Goal: Information Seeking & Learning: Learn about a topic

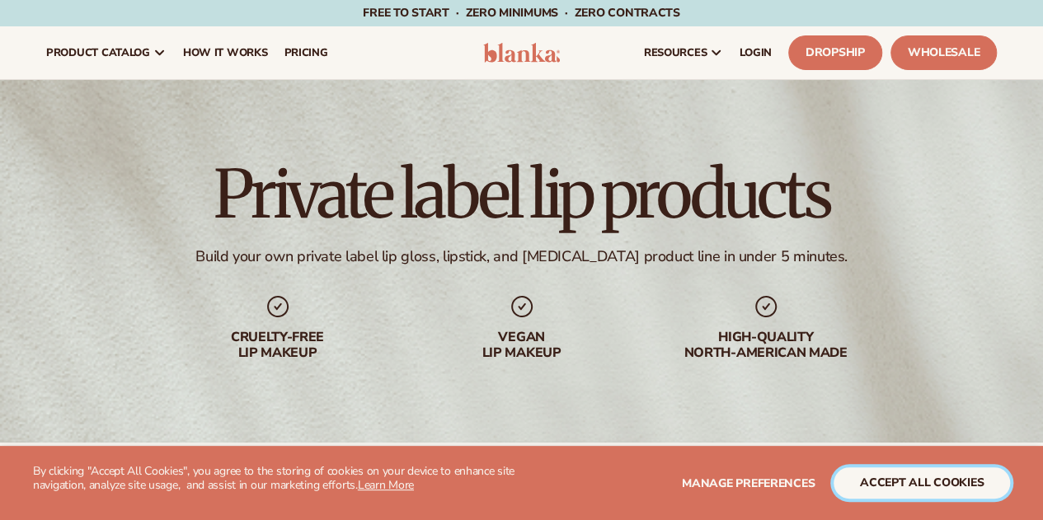
click at [875, 474] on button "accept all cookies" at bounding box center [921, 482] width 176 height 31
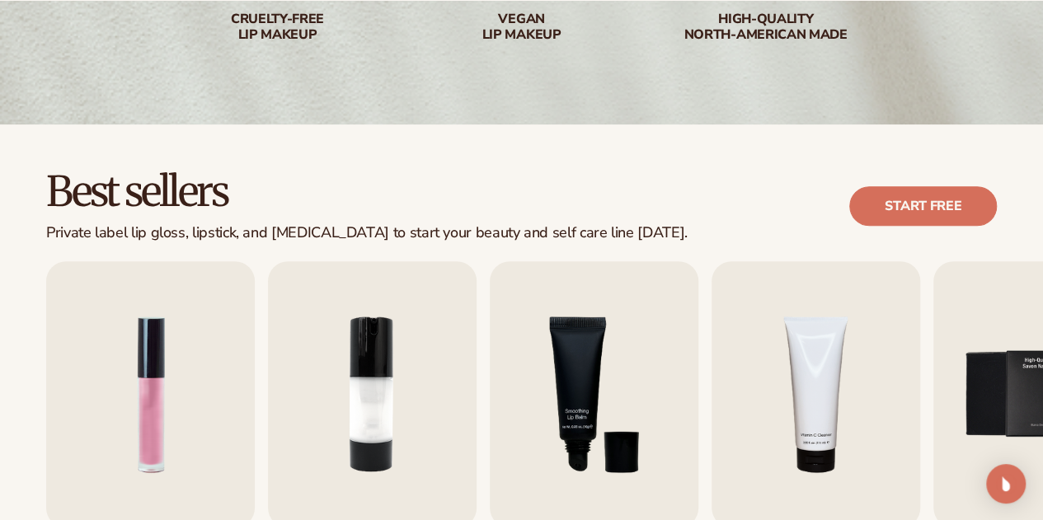
scroll to position [330, 0]
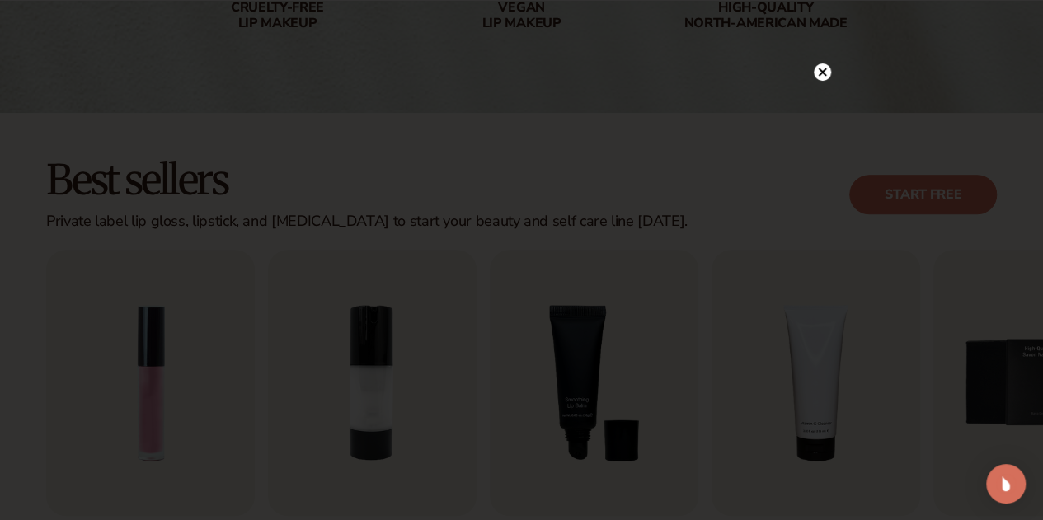
click at [827, 69] on circle at bounding box center [822, 71] width 17 height 17
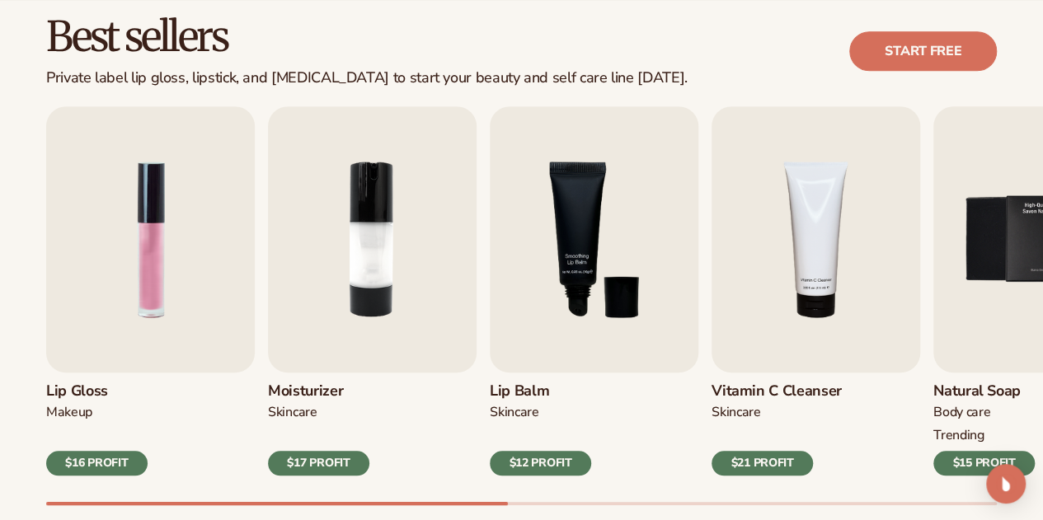
scroll to position [577, 0]
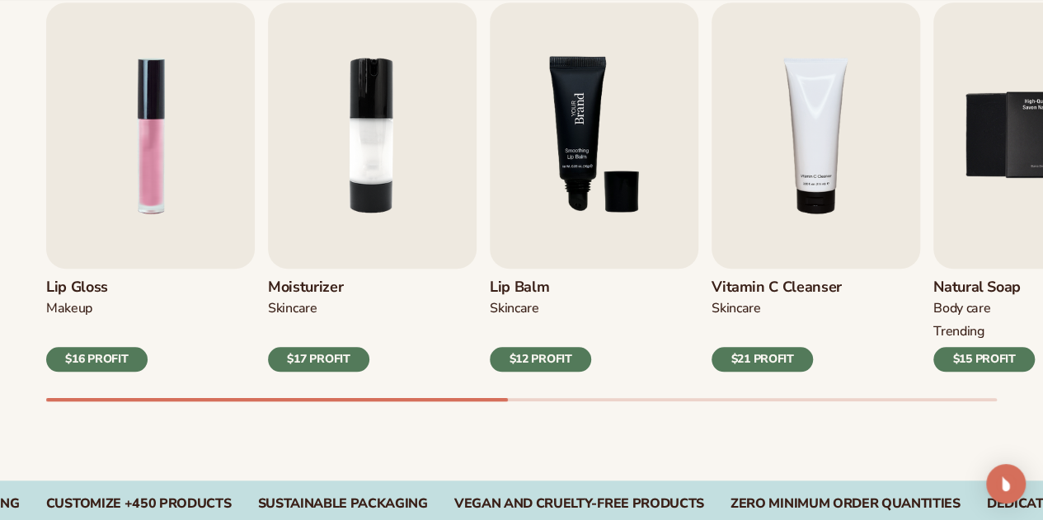
click at [582, 190] on img "3 / 9" at bounding box center [594, 135] width 209 height 266
click at [571, 124] on img "3 / 9" at bounding box center [594, 135] width 209 height 266
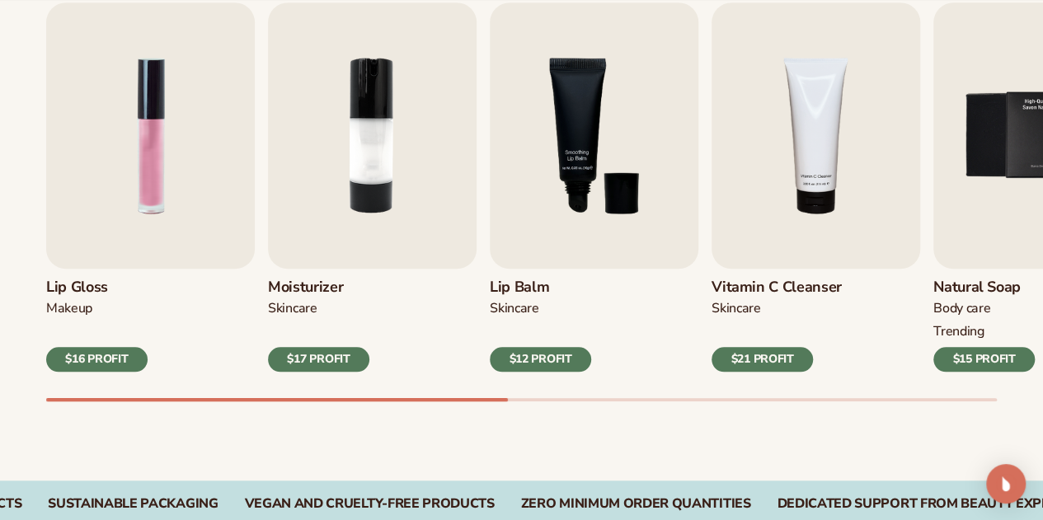
click at [539, 364] on div "$12 PROFIT" at bounding box center [540, 359] width 101 height 25
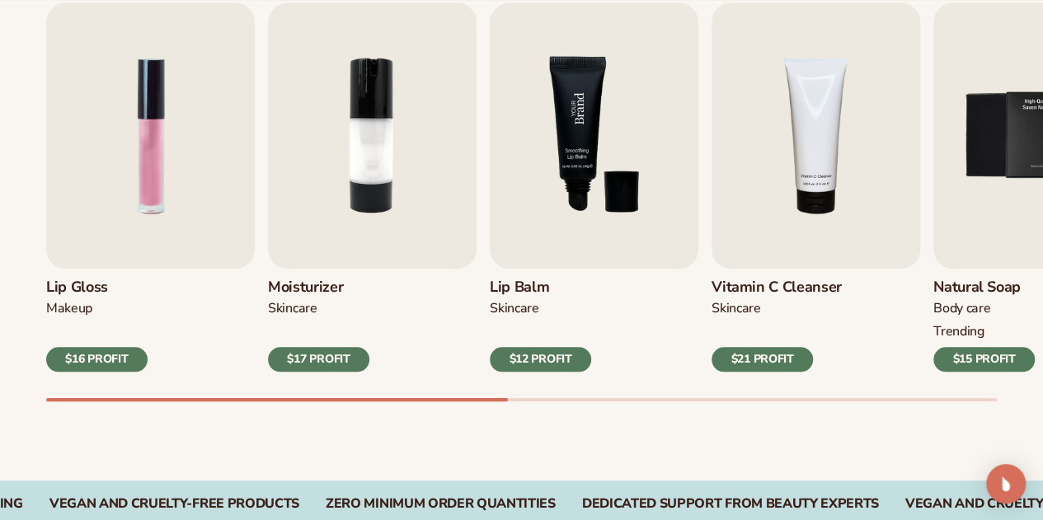
click at [589, 147] on img "3 / 9" at bounding box center [594, 135] width 209 height 266
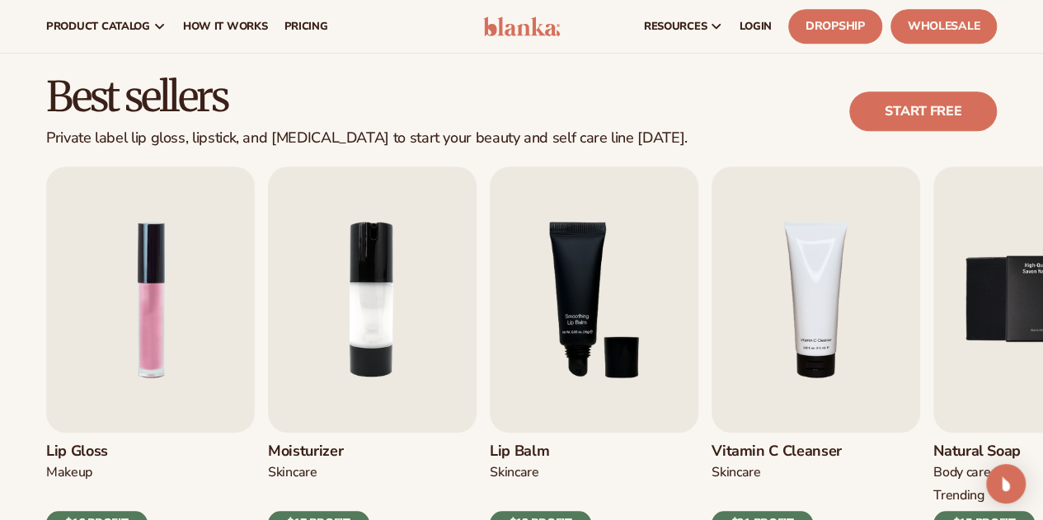
scroll to position [0, 0]
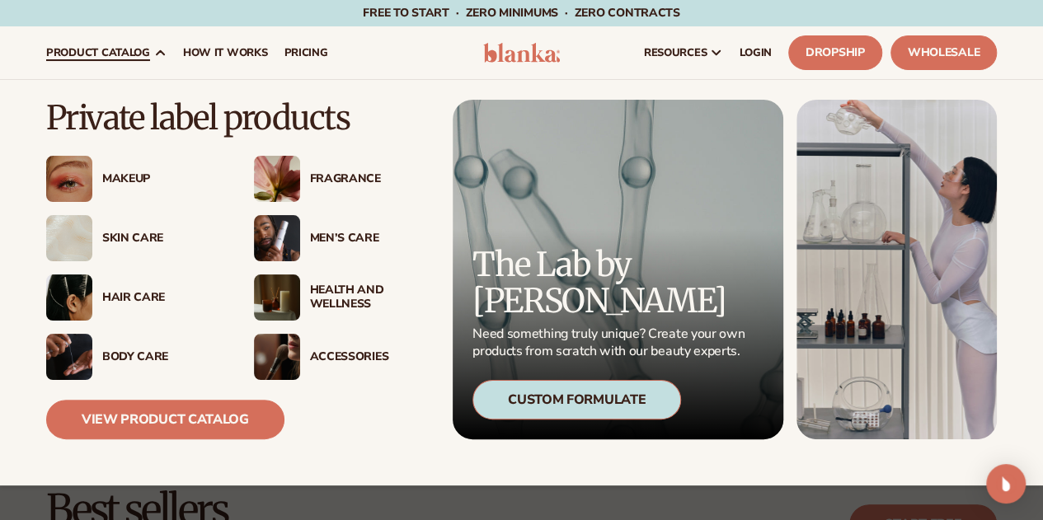
click at [278, 238] on img at bounding box center [277, 238] width 46 height 46
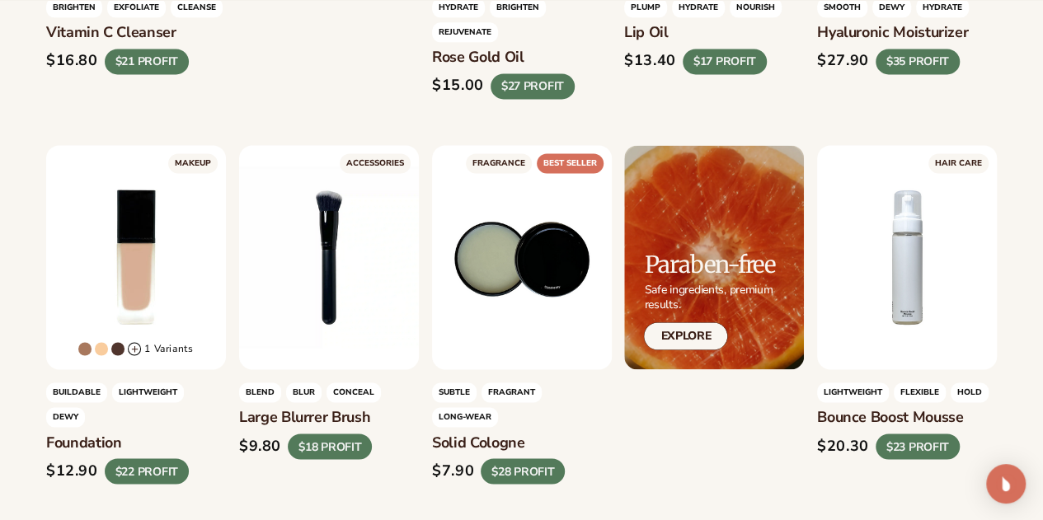
scroll to position [1154, 0]
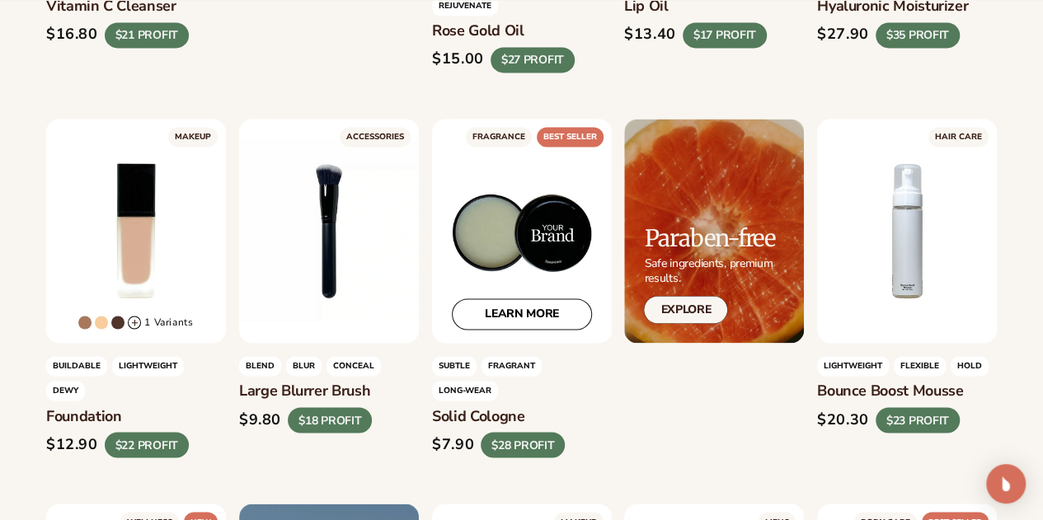
click at [528, 265] on div "LEARN MORE" at bounding box center [522, 231] width 180 height 224
click at [528, 273] on div "LEARN MORE" at bounding box center [522, 231] width 180 height 224
click at [526, 330] on link "LEARN MORE" at bounding box center [522, 313] width 140 height 31
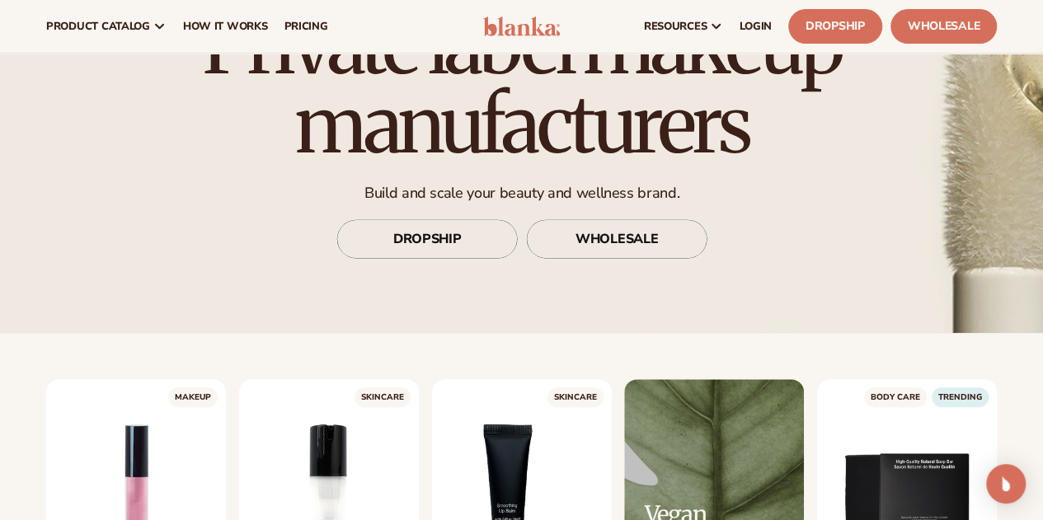
scroll to position [0, 0]
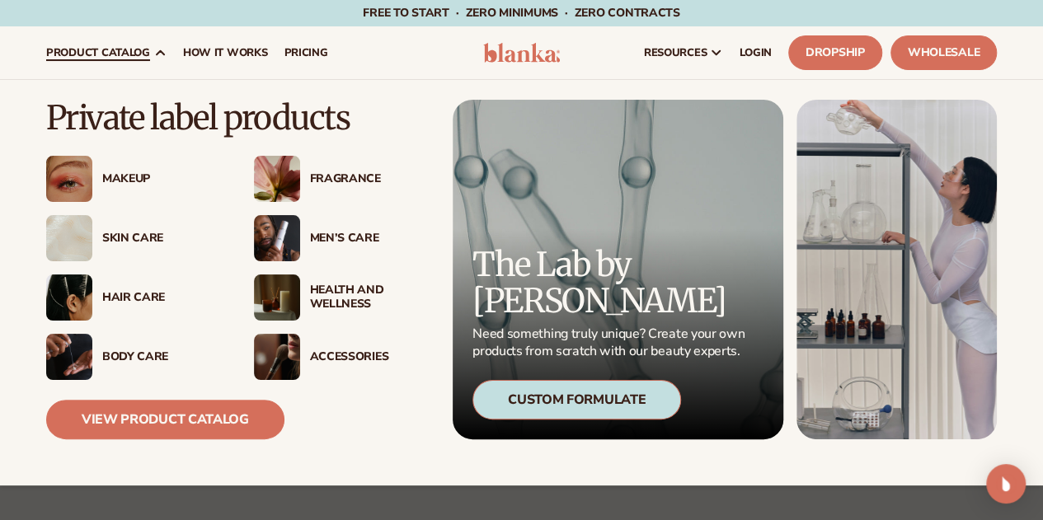
click at [347, 235] on div "Men’s Care" at bounding box center [369, 239] width 119 height 14
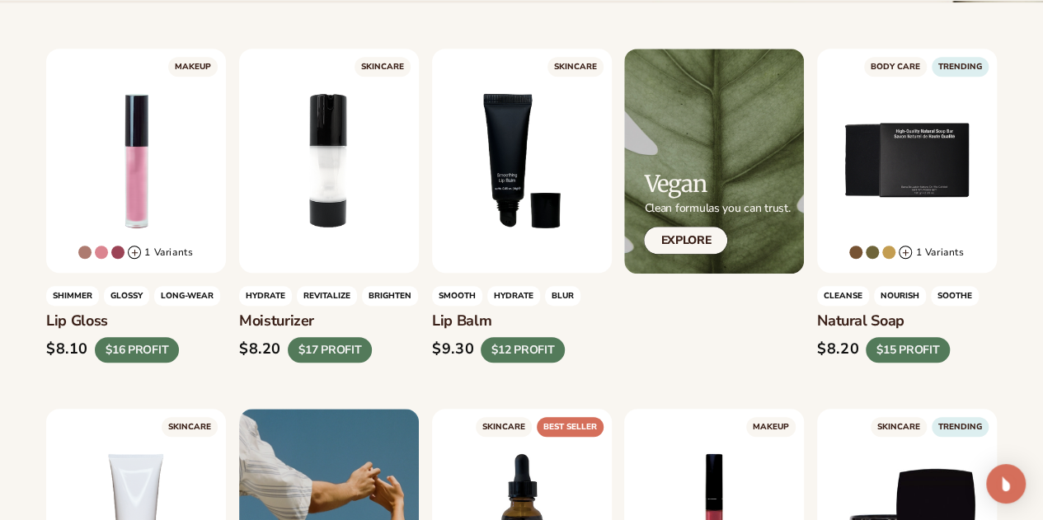
scroll to position [577, 0]
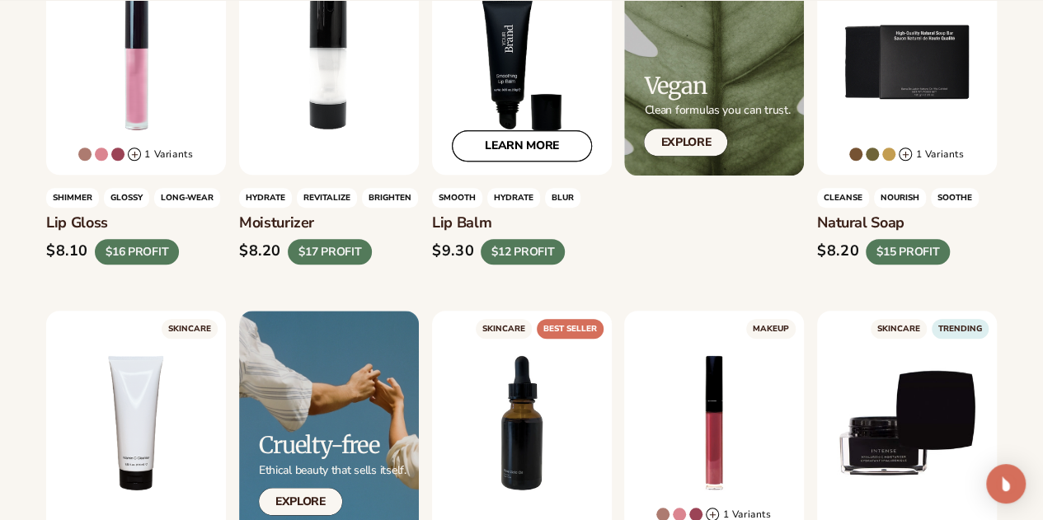
click at [523, 147] on link "LEARN MORE" at bounding box center [522, 146] width 140 height 31
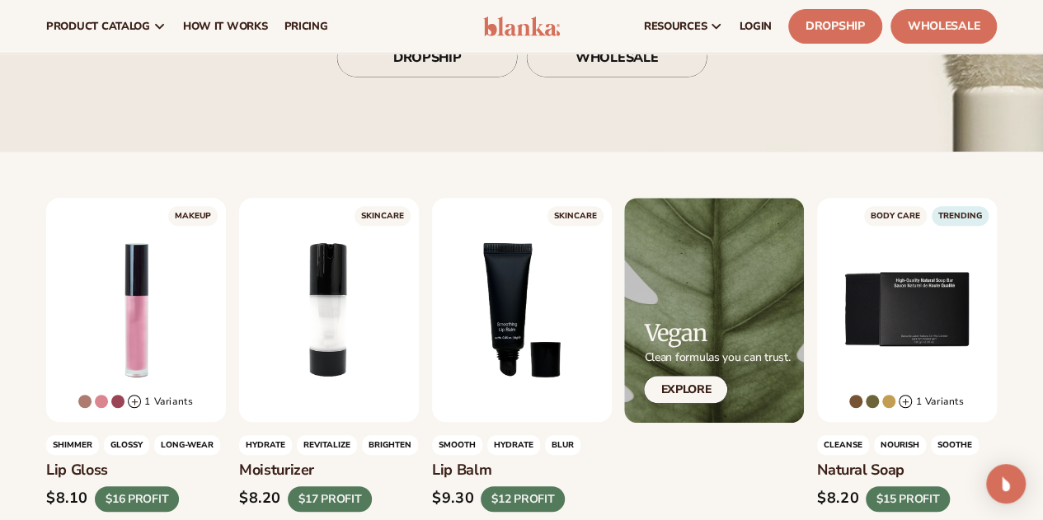
scroll to position [0, 0]
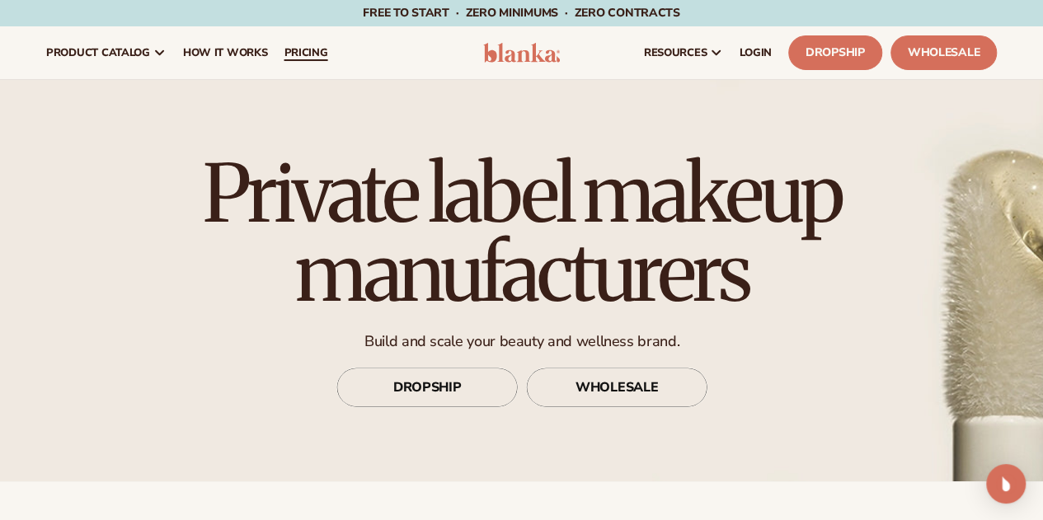
click at [314, 54] on span "pricing" at bounding box center [306, 52] width 44 height 13
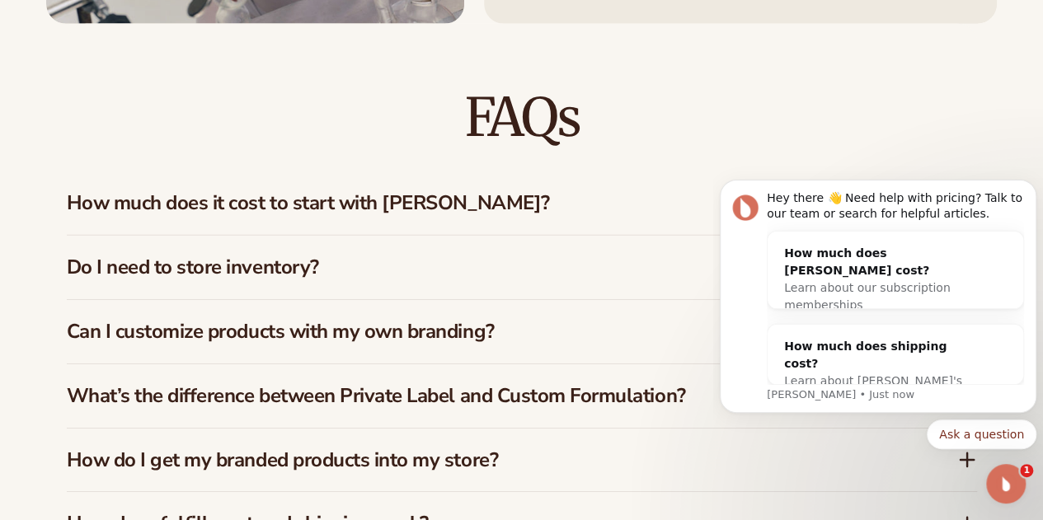
scroll to position [2555, 0]
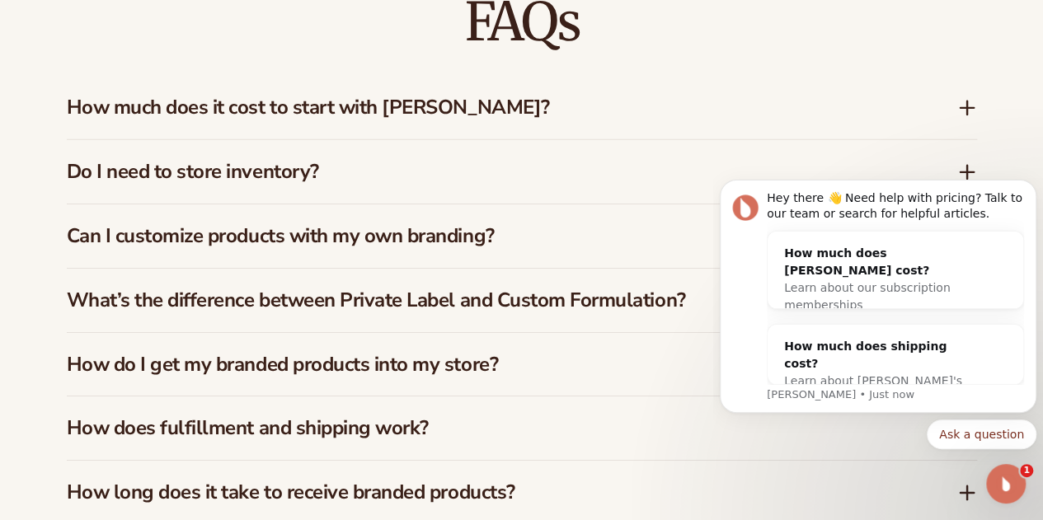
click at [330, 121] on div "How much does it cost to start with Blanka?" at bounding box center [522, 107] width 910 height 63
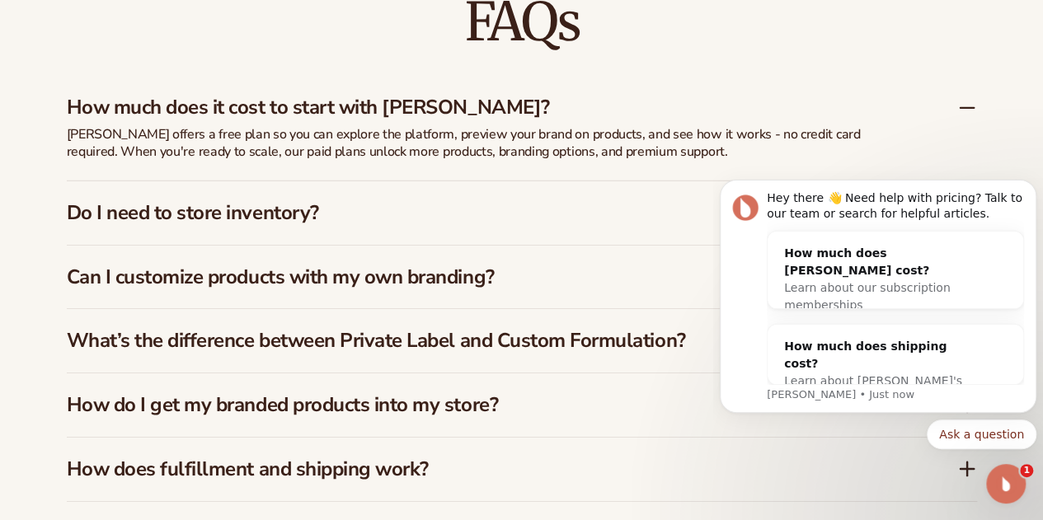
click at [259, 218] on h3 "Do I need to store inventory?" at bounding box center [487, 213] width 841 height 24
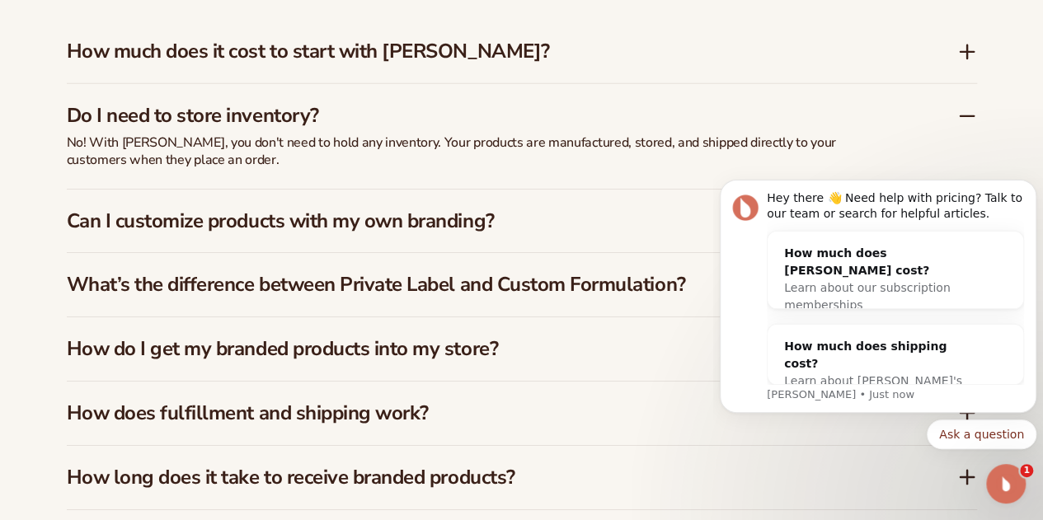
scroll to position [2638, 0]
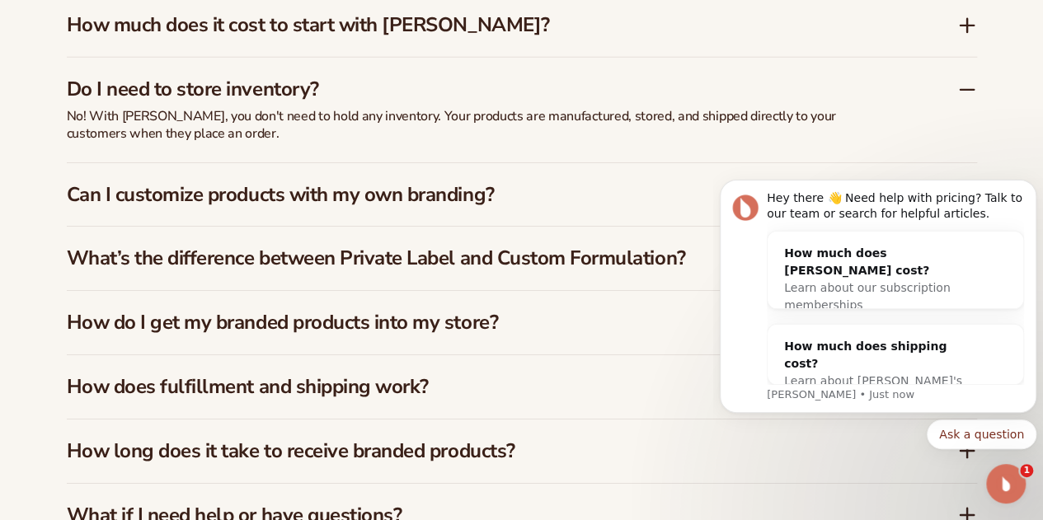
click at [216, 195] on h3 "Can I customize products with my own branding?" at bounding box center [487, 195] width 841 height 24
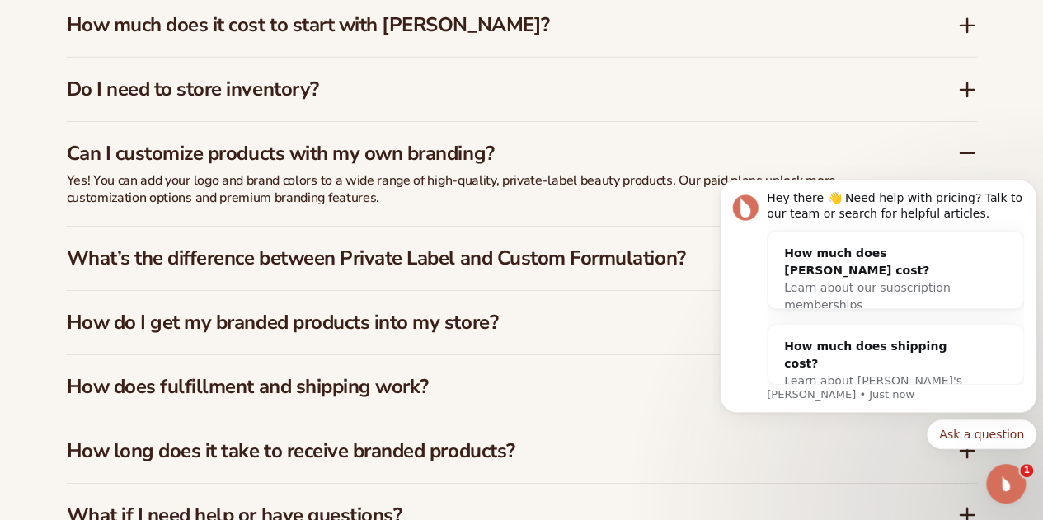
scroll to position [2720, 0]
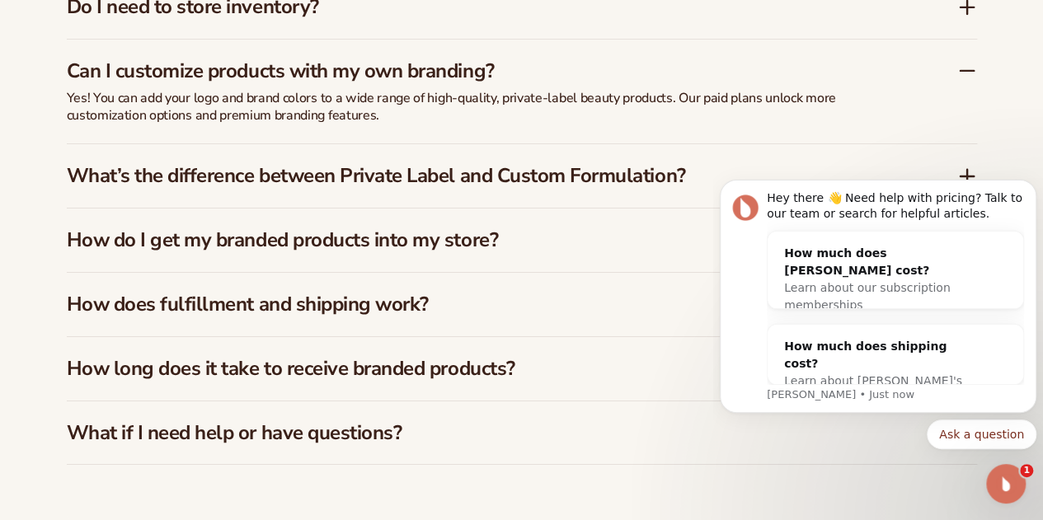
click at [156, 181] on h3 "What’s the difference between Private Label and Custom Formulation?" at bounding box center [487, 176] width 841 height 24
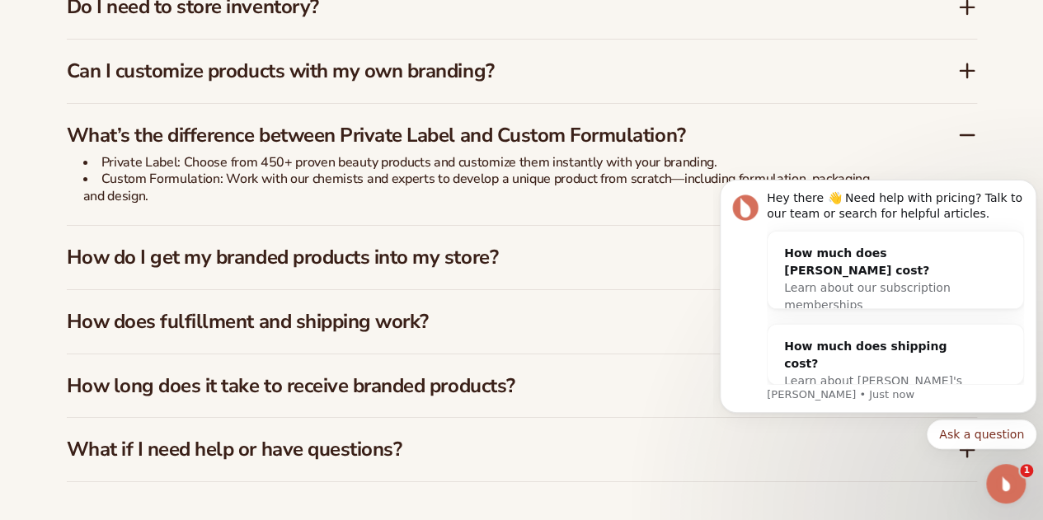
scroll to position [2803, 0]
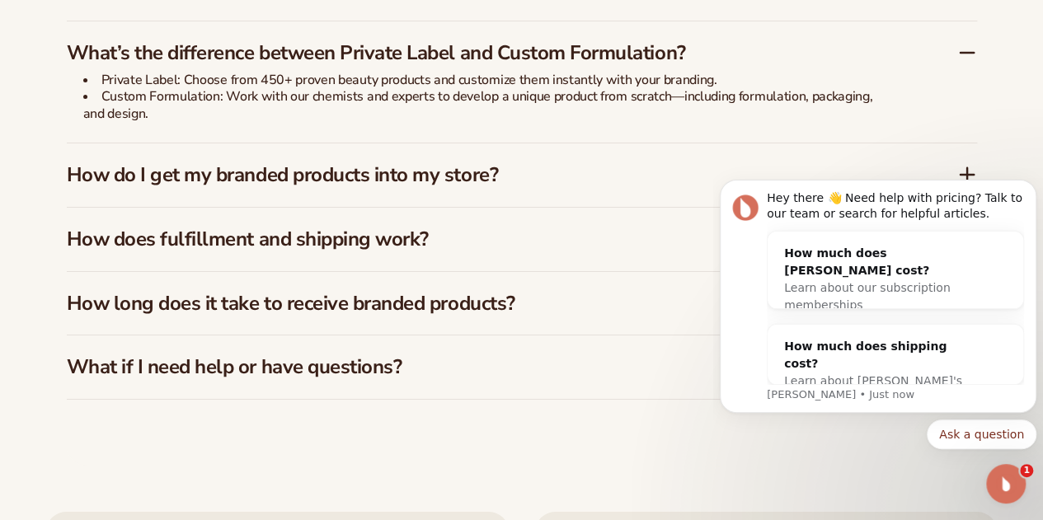
click at [228, 177] on h3 "How do I get my branded products into my store?" at bounding box center [487, 175] width 841 height 24
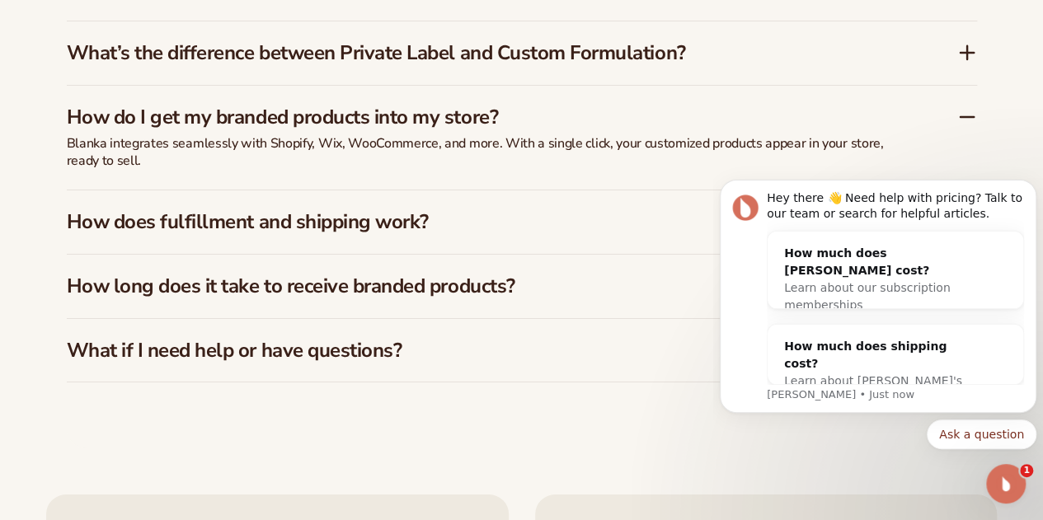
scroll to position [2885, 0]
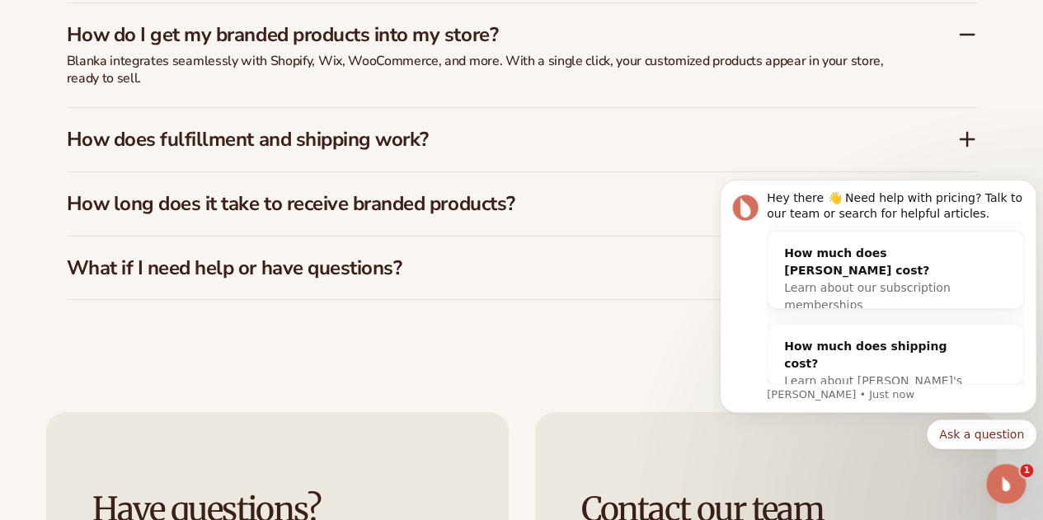
click at [256, 209] on h3 "How long does it take to receive branded products?" at bounding box center [487, 204] width 841 height 24
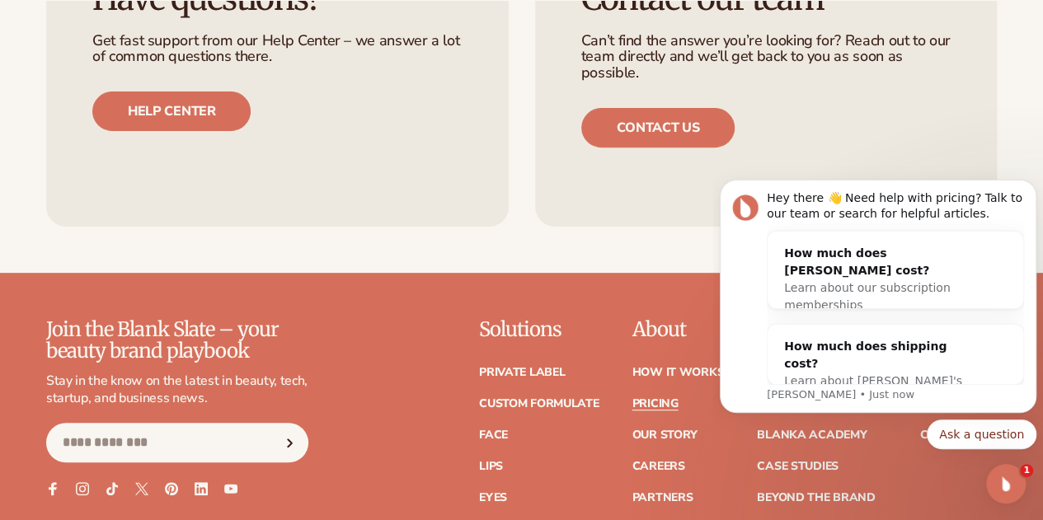
scroll to position [3627, 0]
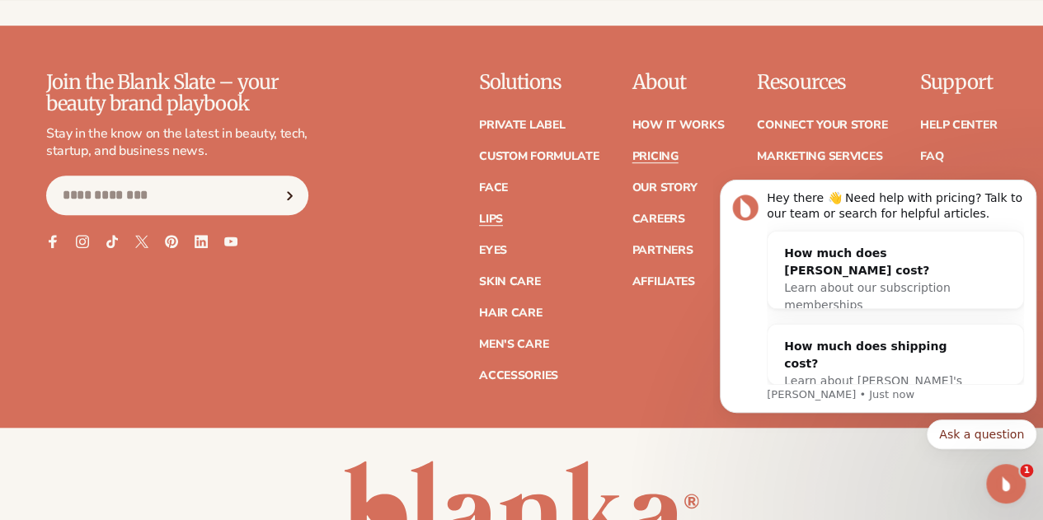
click at [479, 216] on link "Lips" at bounding box center [491, 219] width 24 height 12
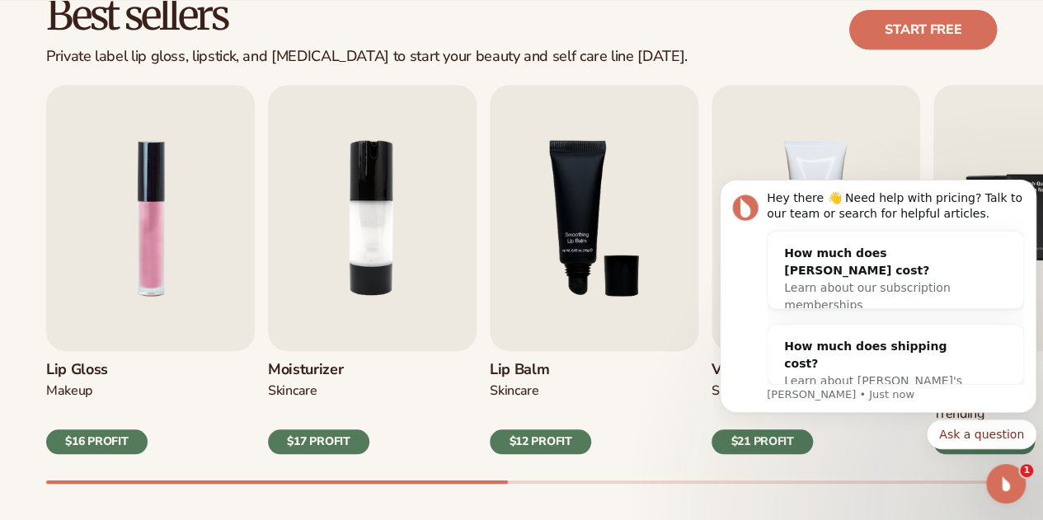
click at [912, 26] on link "Start free" at bounding box center [923, 30] width 148 height 40
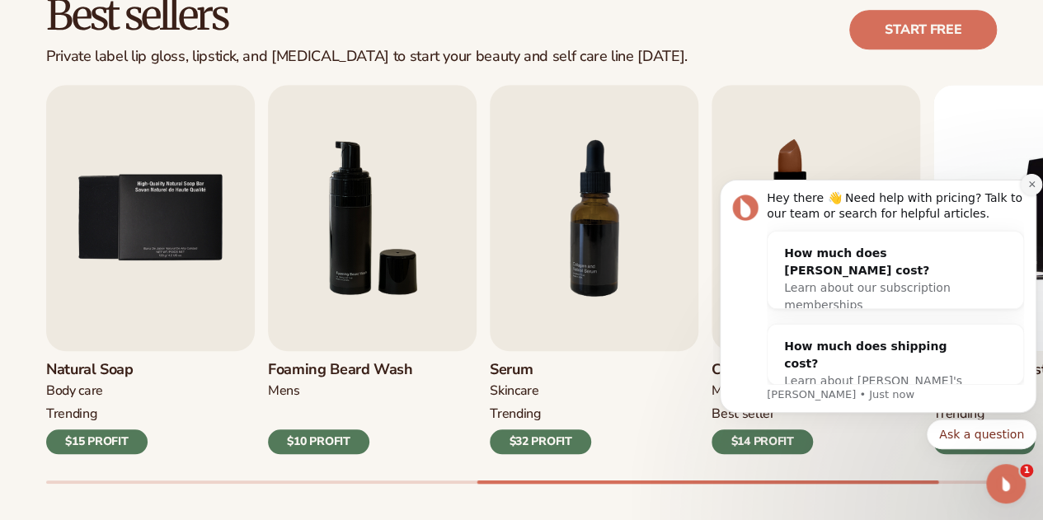
click at [1033, 191] on button "Dismiss notification" at bounding box center [1030, 184] width 21 height 21
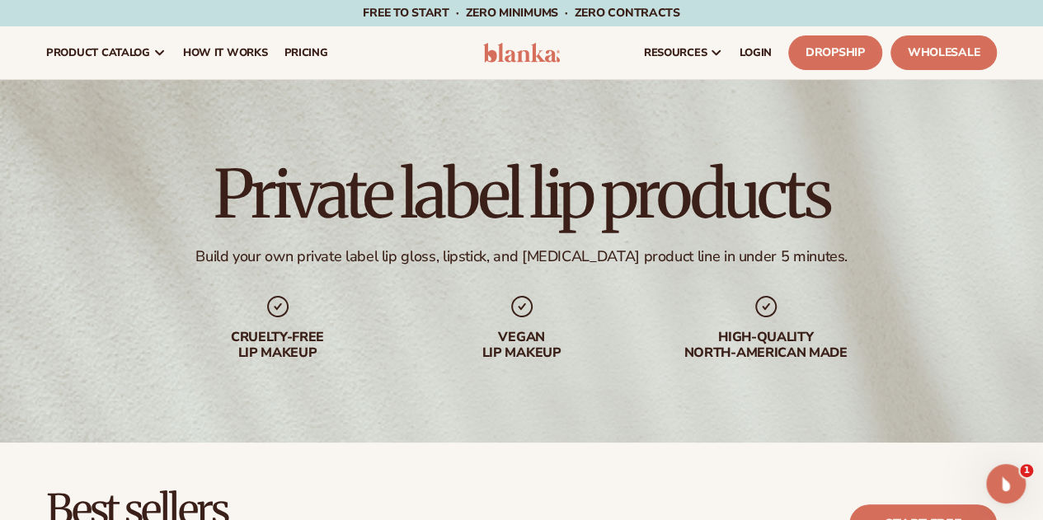
click at [544, 54] on img at bounding box center [521, 53] width 77 height 20
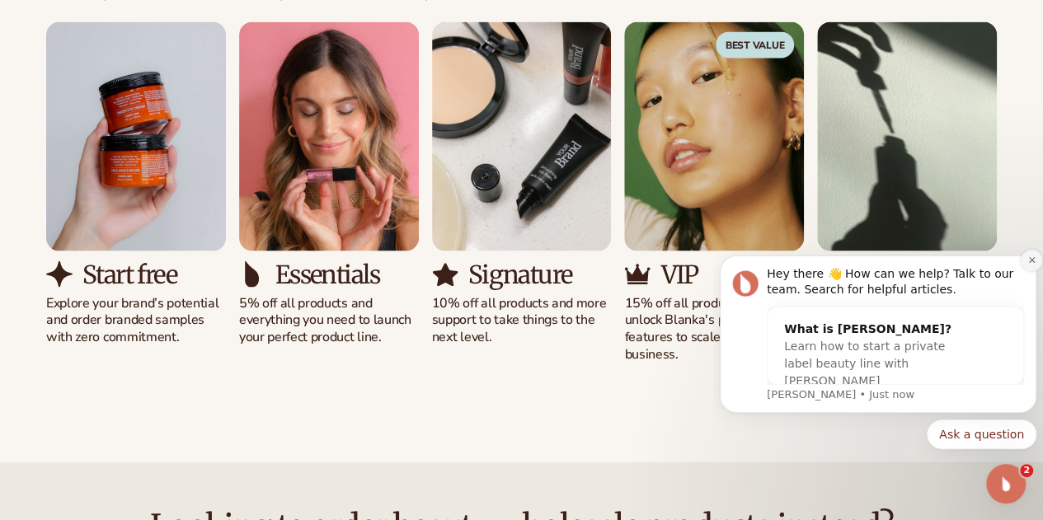
click at [1027, 259] on icon "Dismiss notification" at bounding box center [1031, 260] width 9 height 9
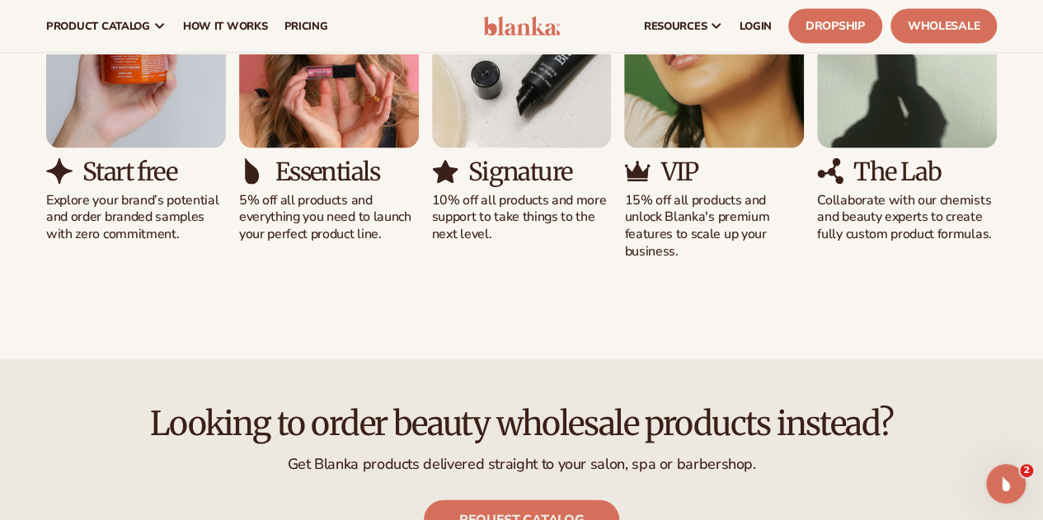
scroll to position [1566, 0]
